Goal: Check status: Check status

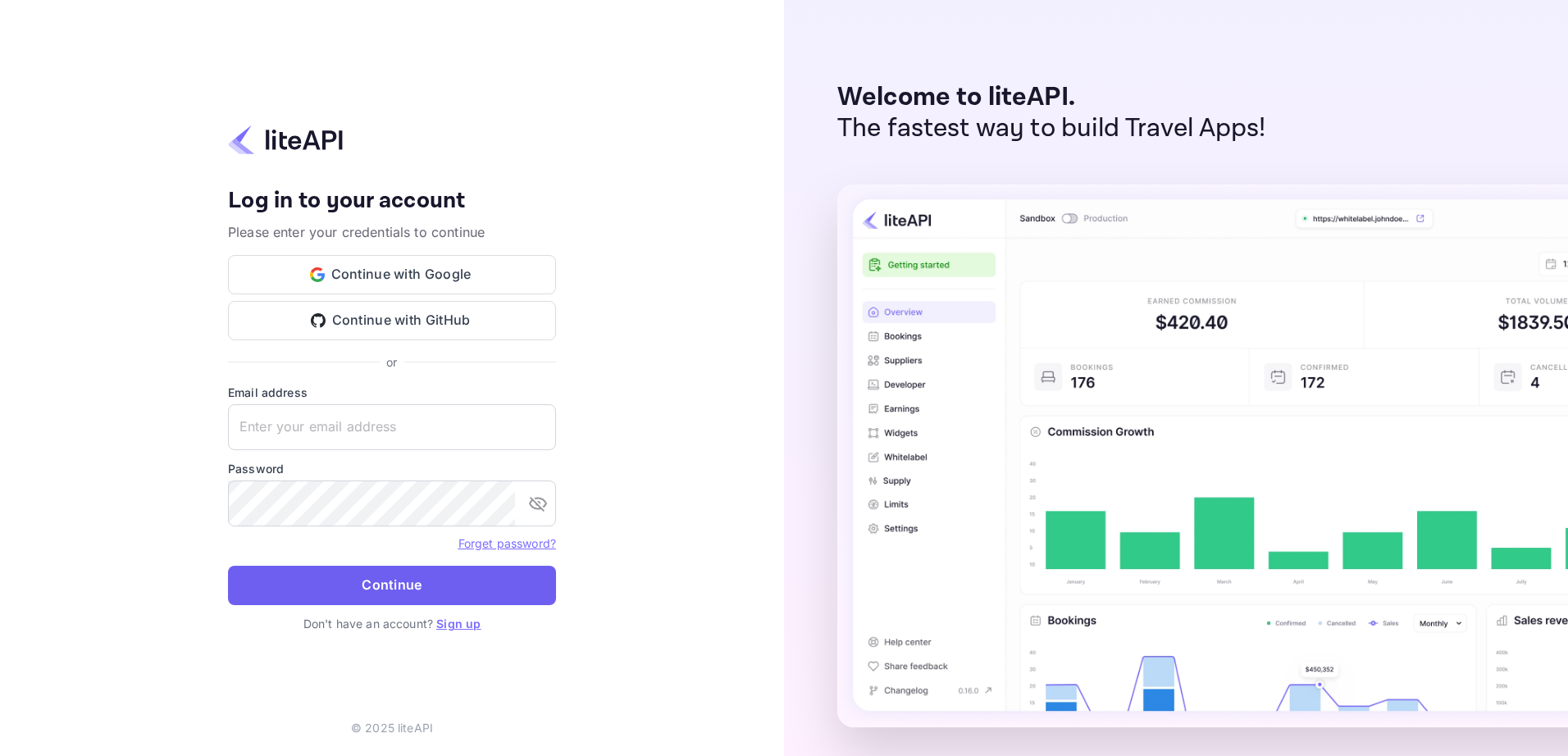
type input "[EMAIL_ADDRESS][DOMAIN_NAME]"
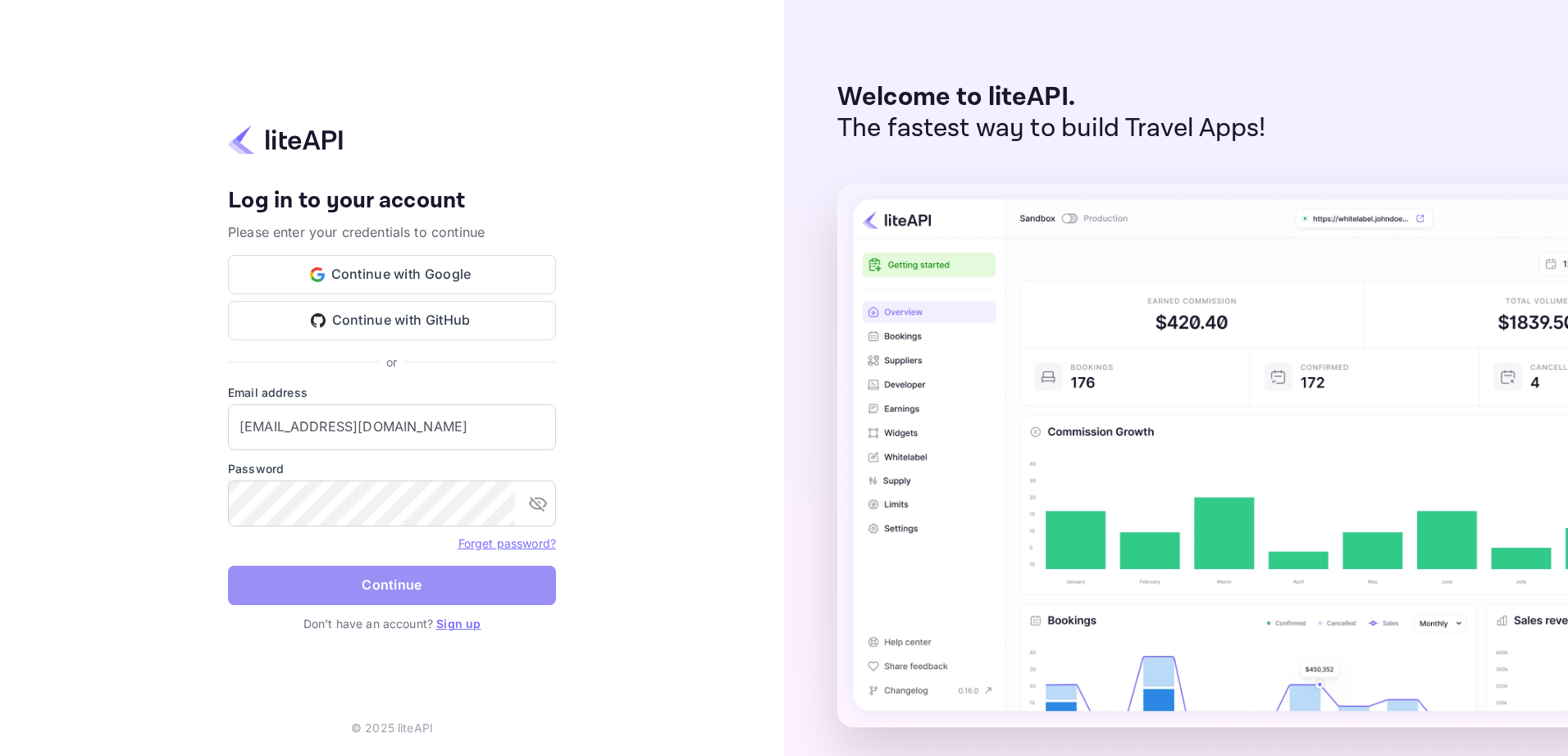
click at [398, 577] on button "Continue" at bounding box center [392, 585] width 329 height 39
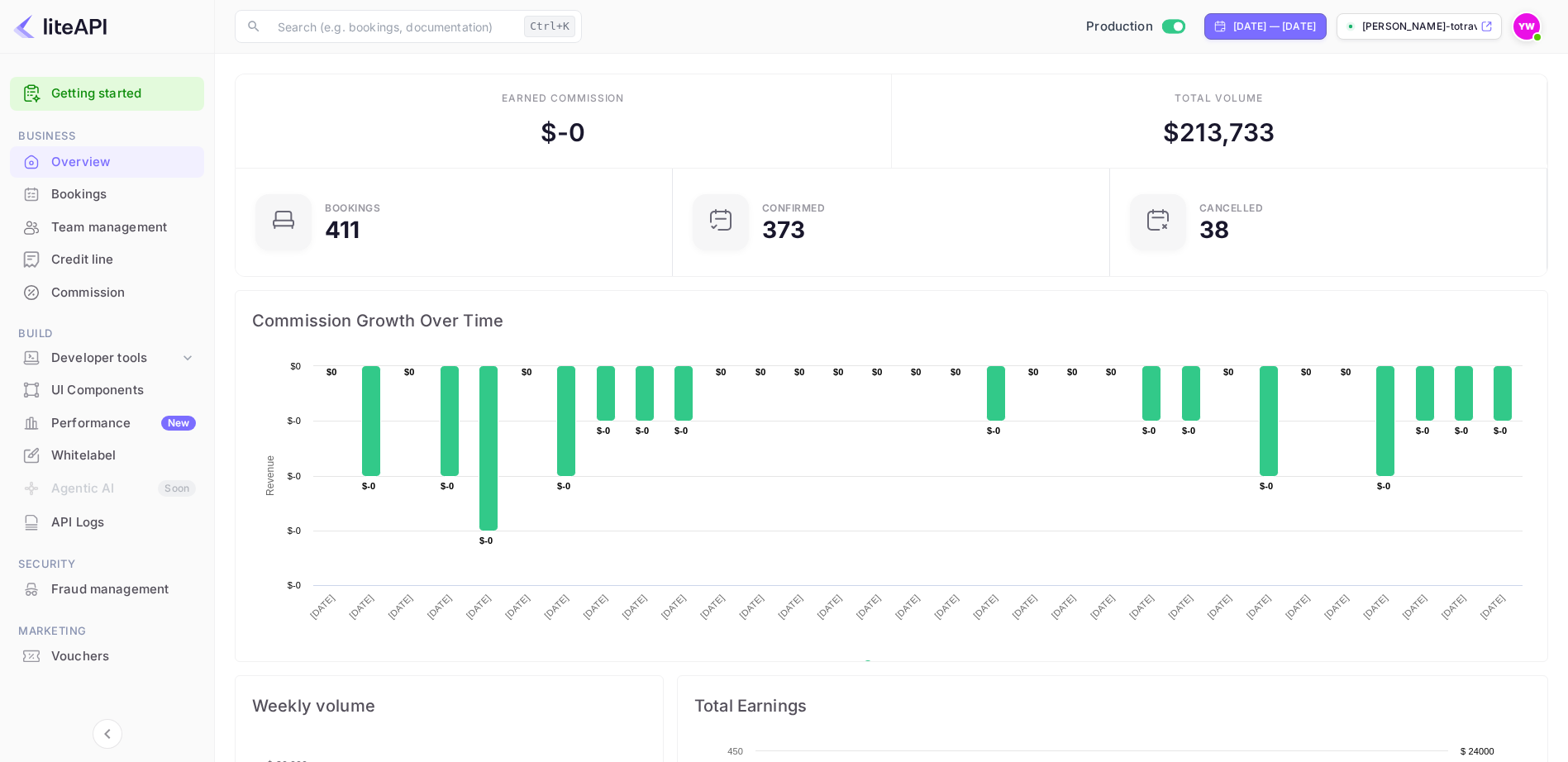
click at [80, 190] on div "Bookings" at bounding box center [124, 194] width 144 height 19
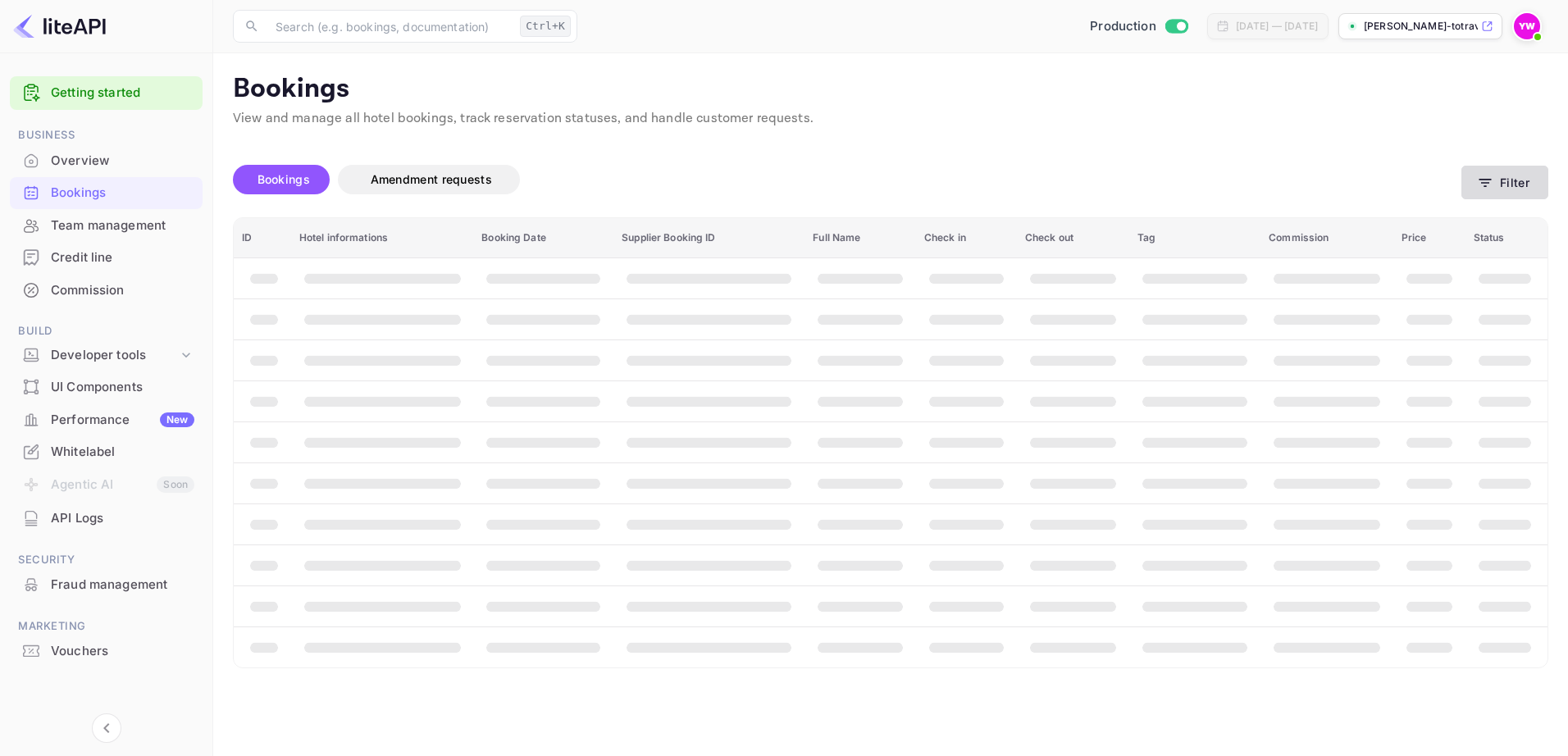
click at [1489, 179] on icon "button" at bounding box center [1486, 182] width 13 height 8
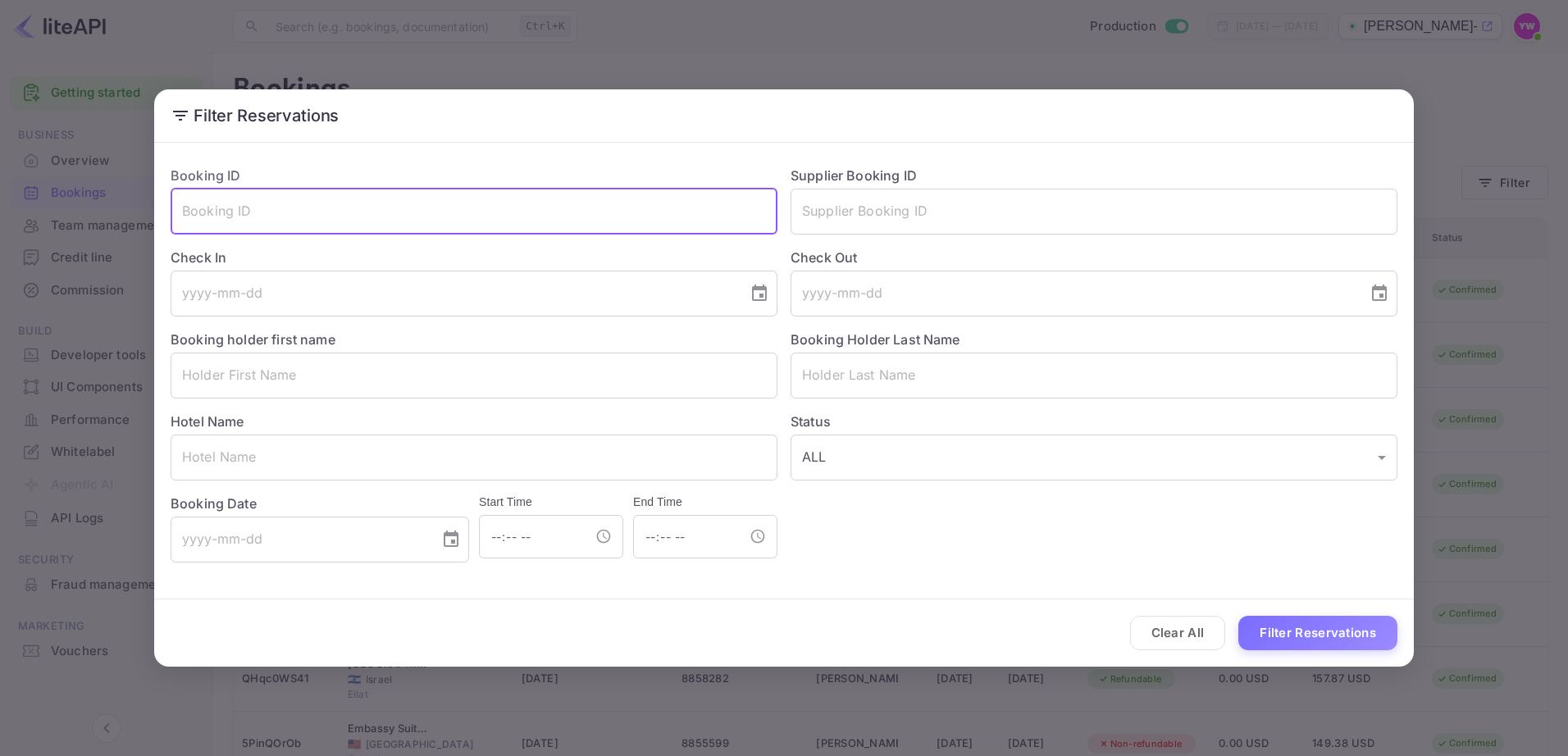
click at [580, 202] on input "text" at bounding box center [474, 211] width 607 height 46
paste input "IaEwFFUAo"
type input "IaEwFFUAo"
click at [1239, 616] on button "Filter Reservations" at bounding box center [1318, 633] width 159 height 35
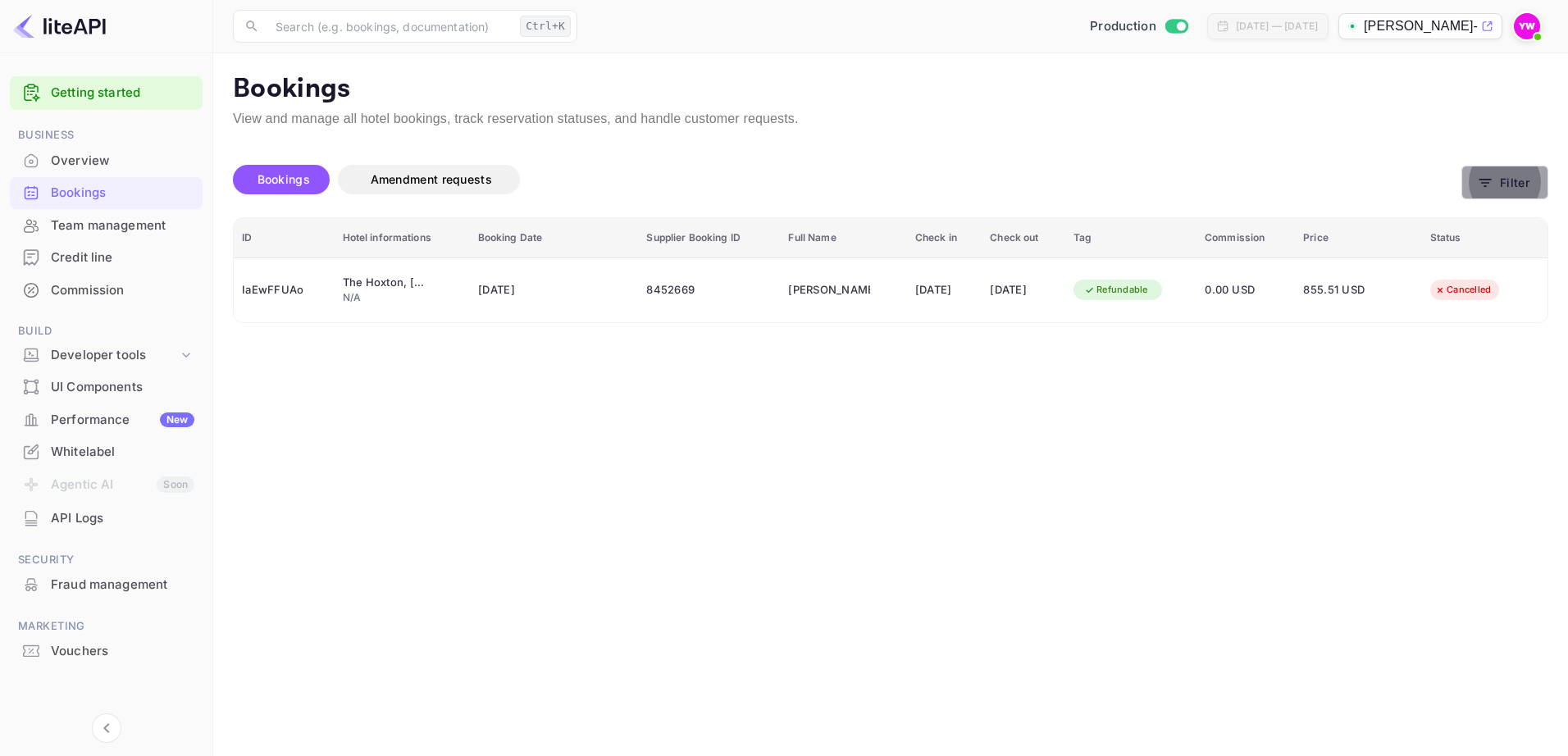
click at [1482, 173] on button "Filter" at bounding box center [1504, 182] width 87 height 33
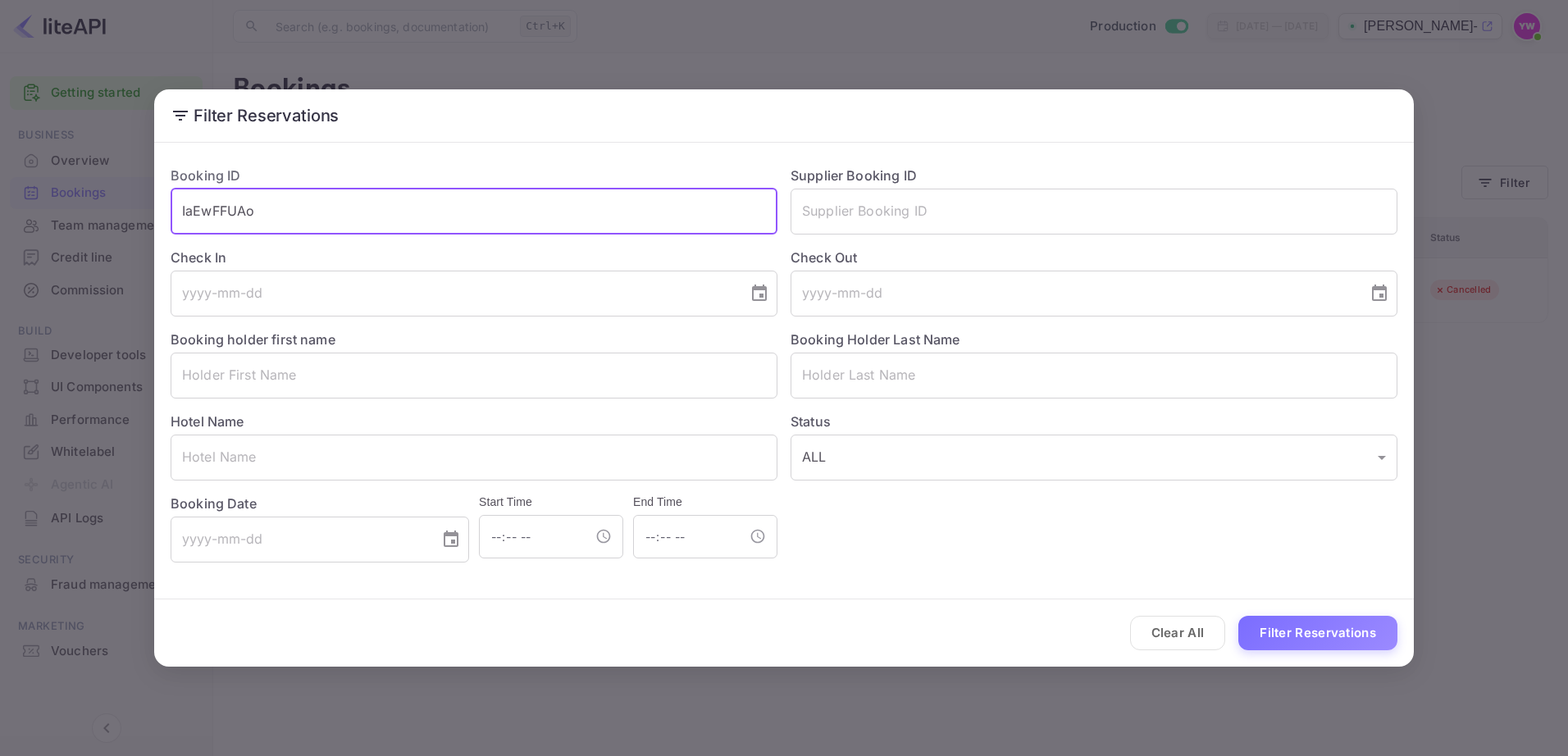
drag, startPoint x: 282, startPoint y: 216, endPoint x: 51, endPoint y: 224, distance: 231.1
click at [51, 224] on div "Filter Reservations Booking ID IaEwFFUAo ​ Supplier Booking ID ​ Check In ​ Che…" at bounding box center [784, 378] width 1568 height 756
paste input "GFlRveD62"
type input "GFlRveD62"
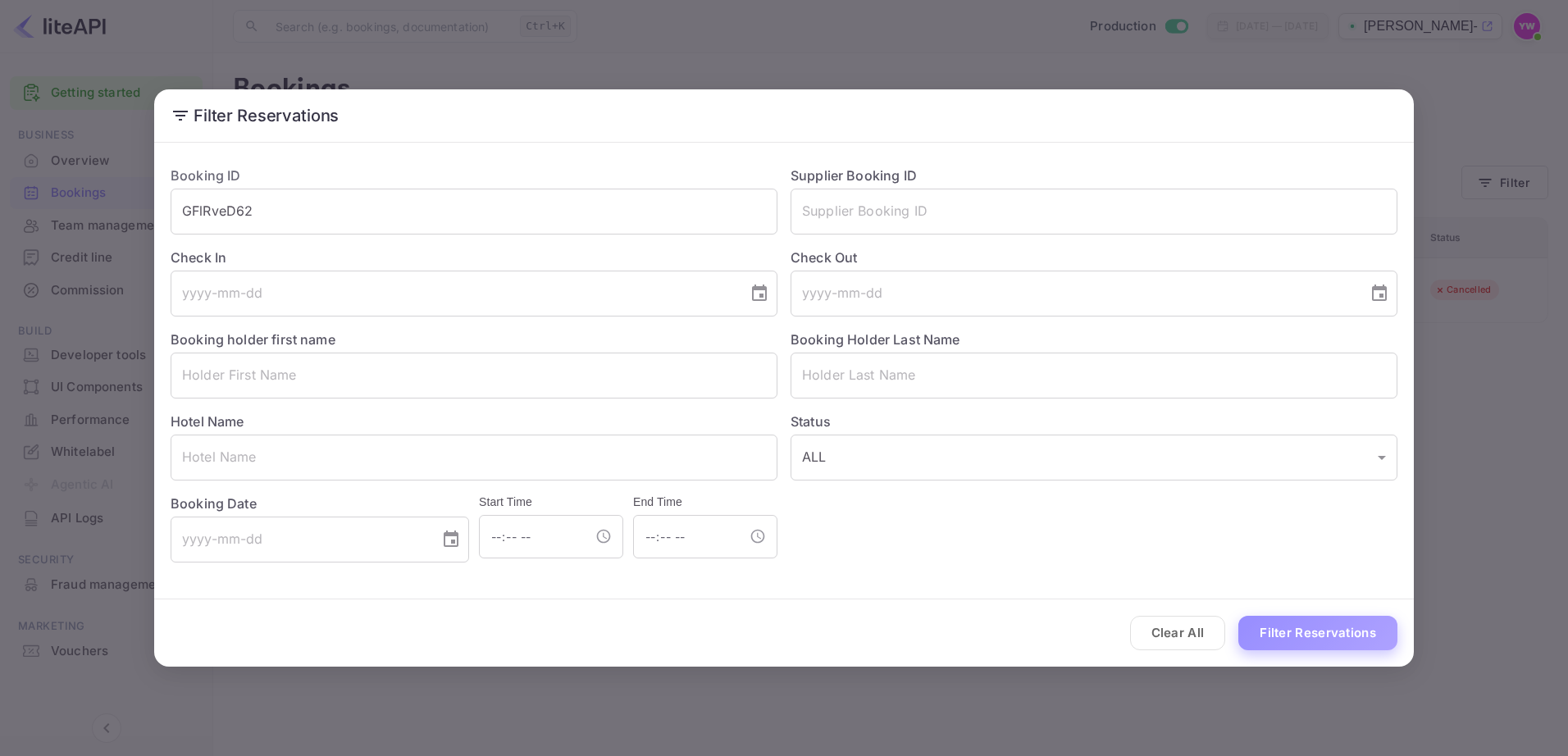
click at [1272, 636] on button "Filter Reservations" at bounding box center [1318, 633] width 159 height 35
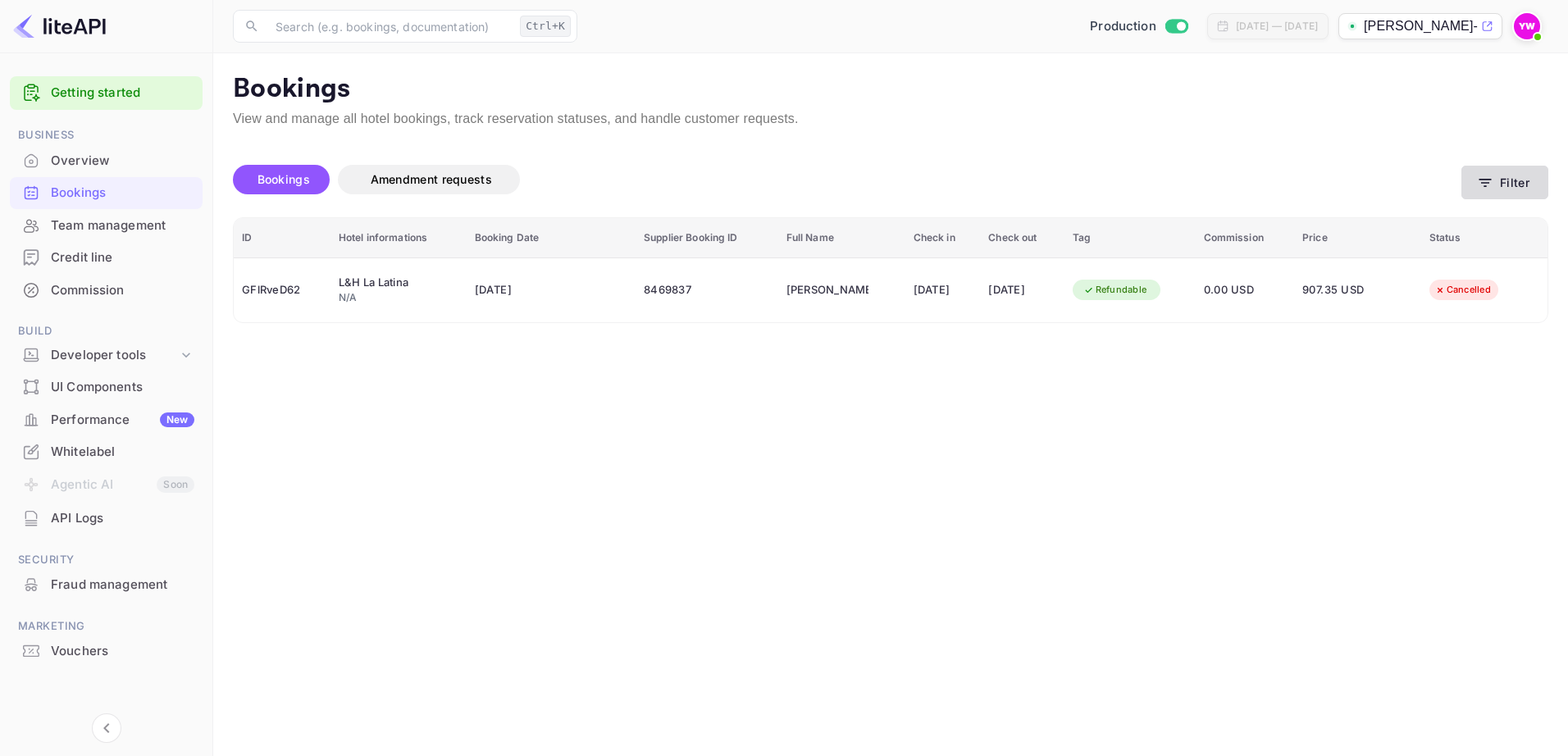
click at [1506, 175] on button "Filter" at bounding box center [1504, 182] width 87 height 33
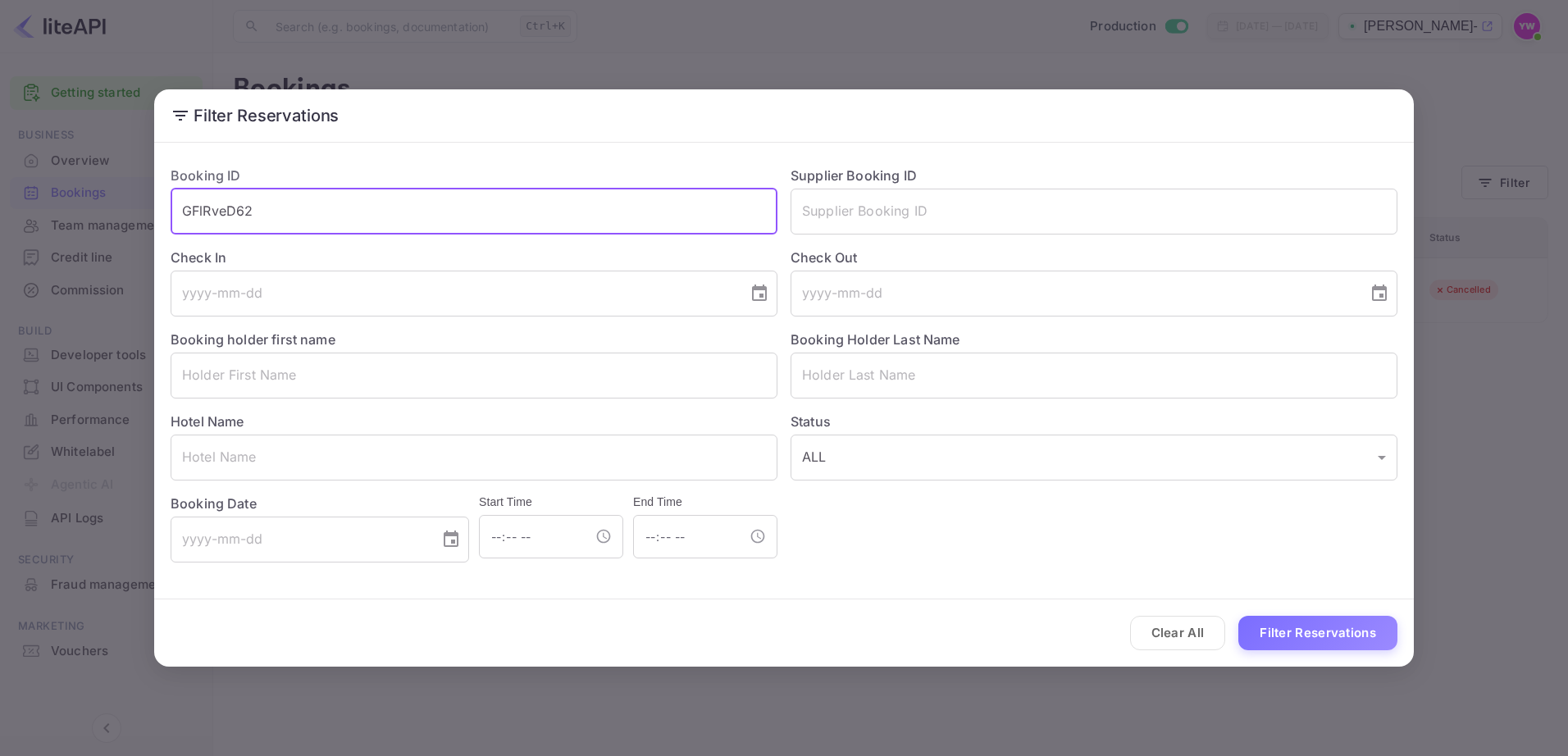
drag, startPoint x: 303, startPoint y: 216, endPoint x: 72, endPoint y: 206, distance: 231.2
click at [72, 206] on div "Filter Reservations Booking ID GFlRveD62 ​ Supplier Booking ID ​ Check In ​ Che…" at bounding box center [784, 378] width 1568 height 756
paste input "HJvLLcrvX"
type input "HJvLLcrvX"
click at [1239, 616] on button "Filter Reservations" at bounding box center [1318, 633] width 159 height 35
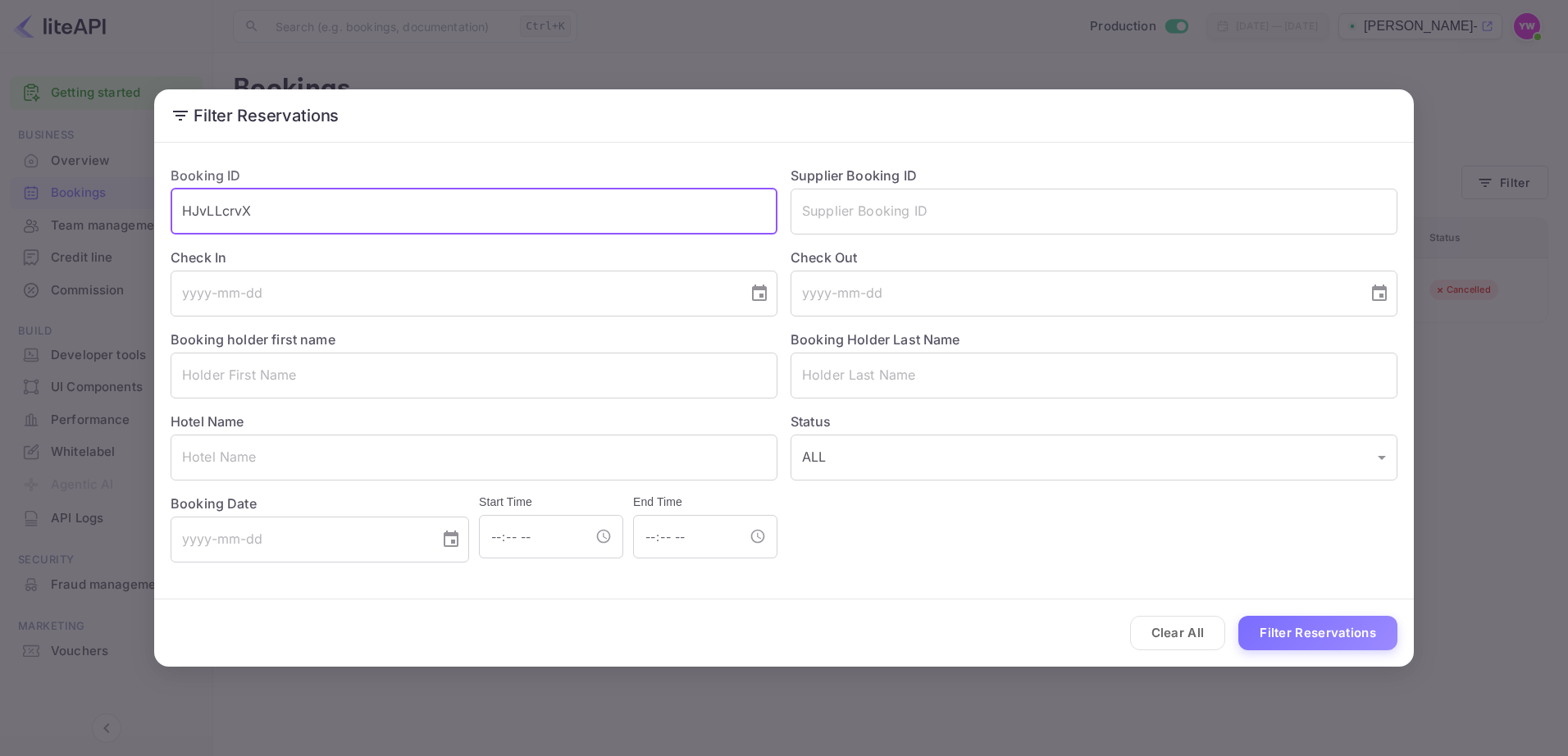
click at [1239, 616] on button "Filter Reservations" at bounding box center [1318, 633] width 159 height 35
